Goal: Information Seeking & Learning: Learn about a topic

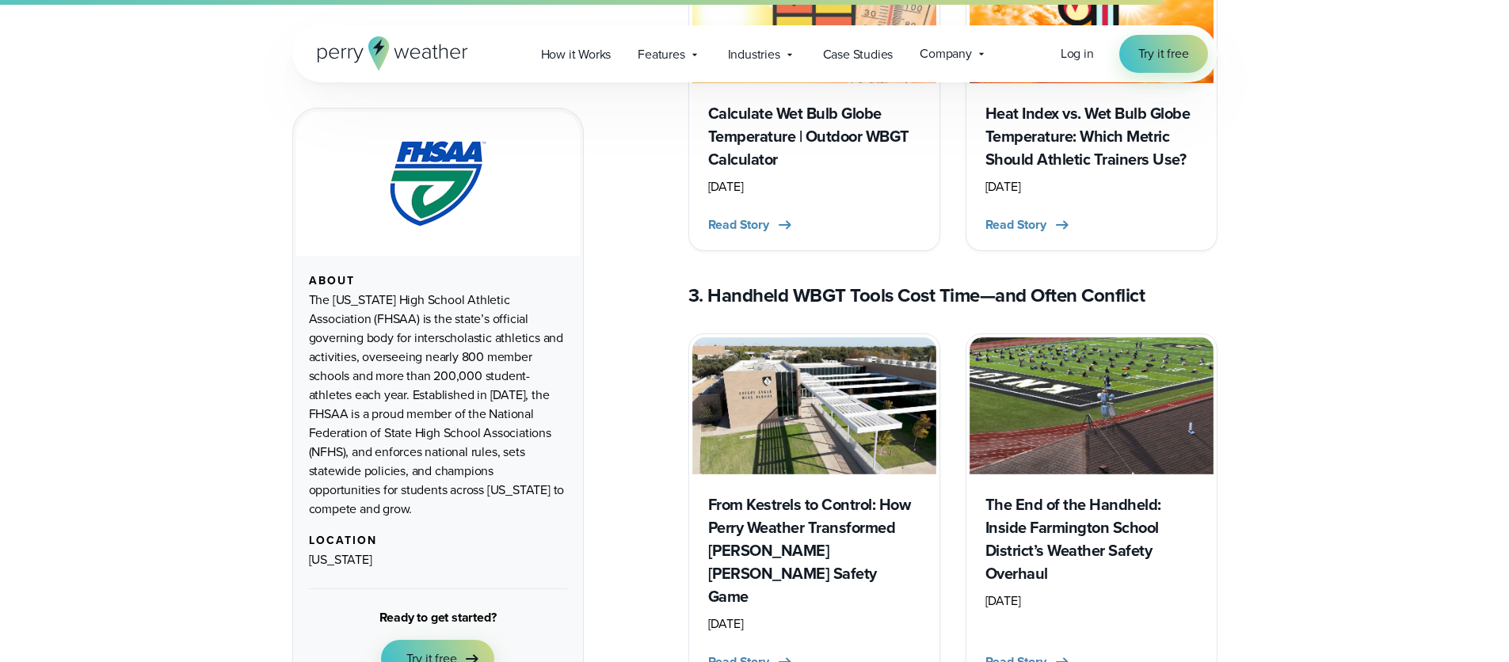
scroll to position [3306, 0]
